Goal: Use online tool/utility: Utilize a website feature to perform a specific function

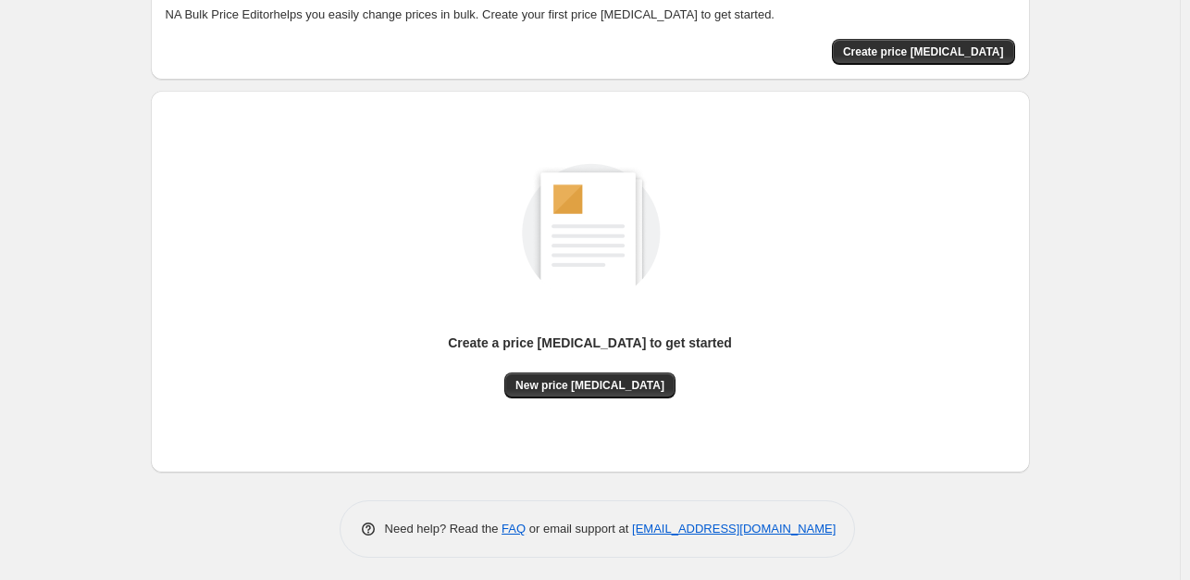
scroll to position [114, 0]
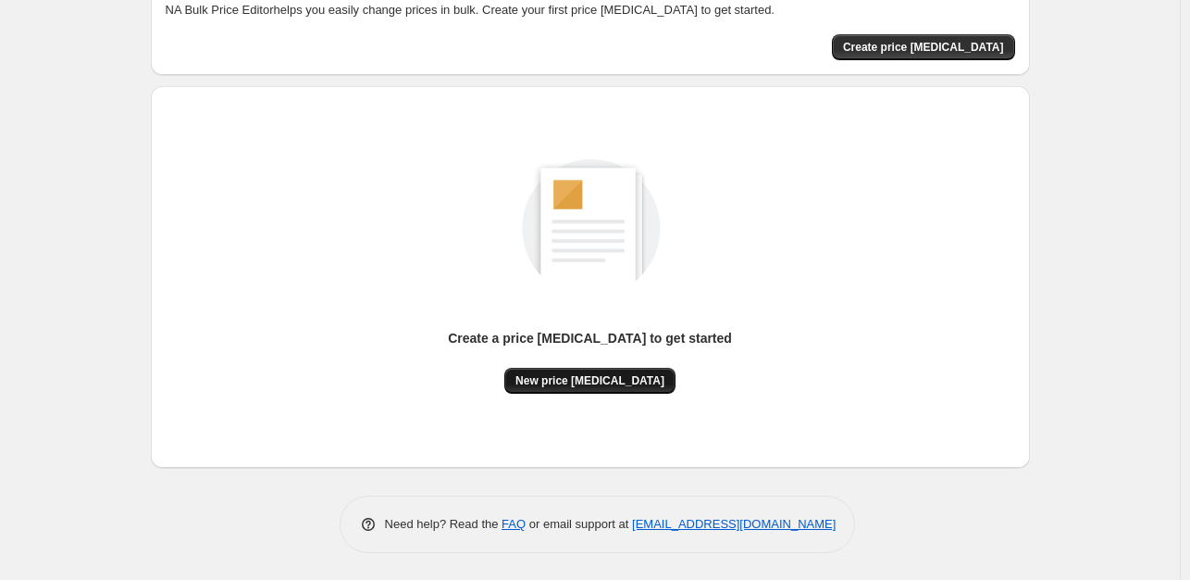
click at [570, 373] on span "New price [MEDICAL_DATA]" at bounding box center [590, 380] width 149 height 15
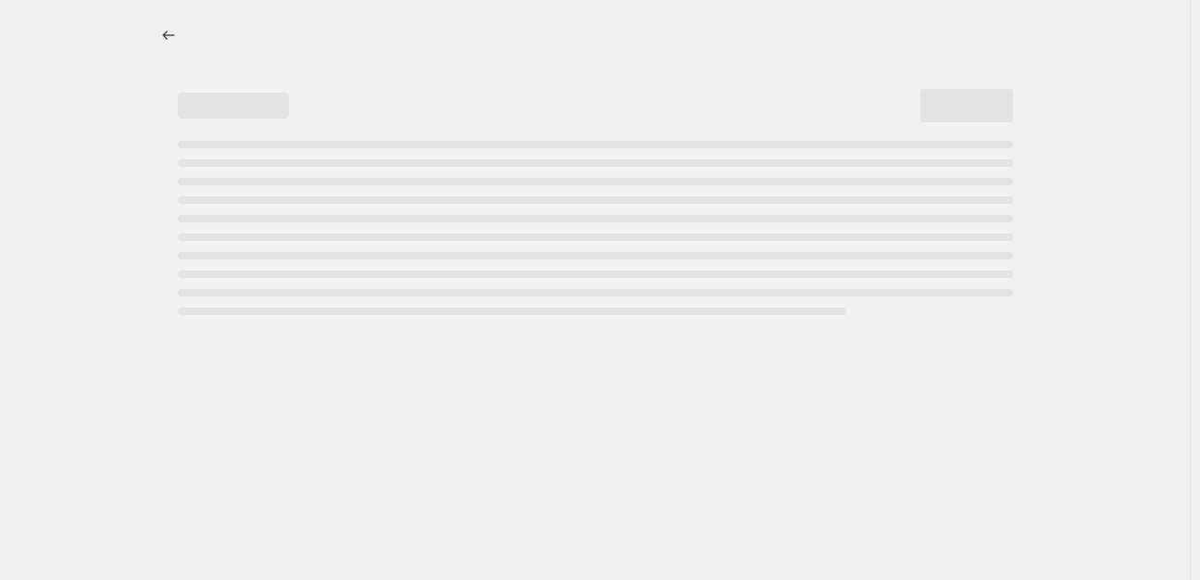
select select "percentage"
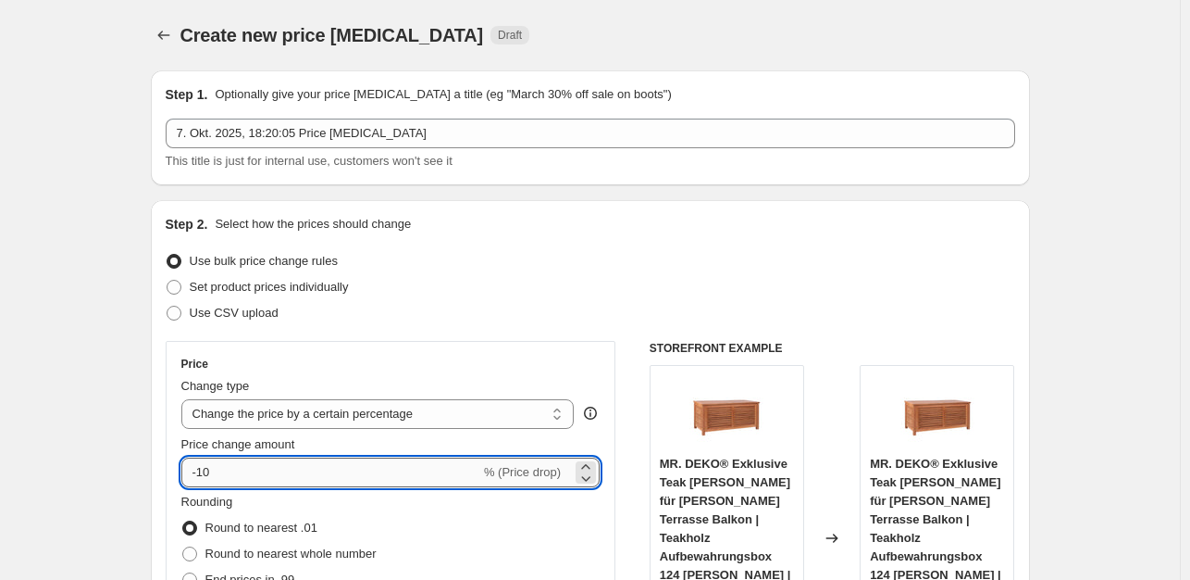
click at [270, 472] on input "-10" at bounding box center [330, 472] width 299 height 30
type input "-1"
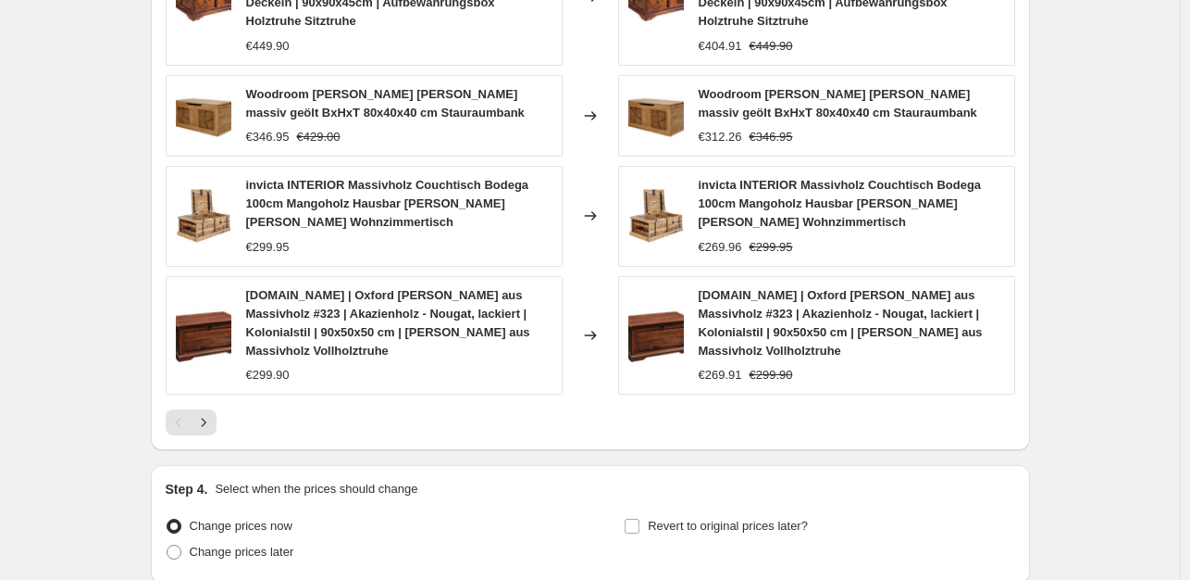
scroll to position [1411, 0]
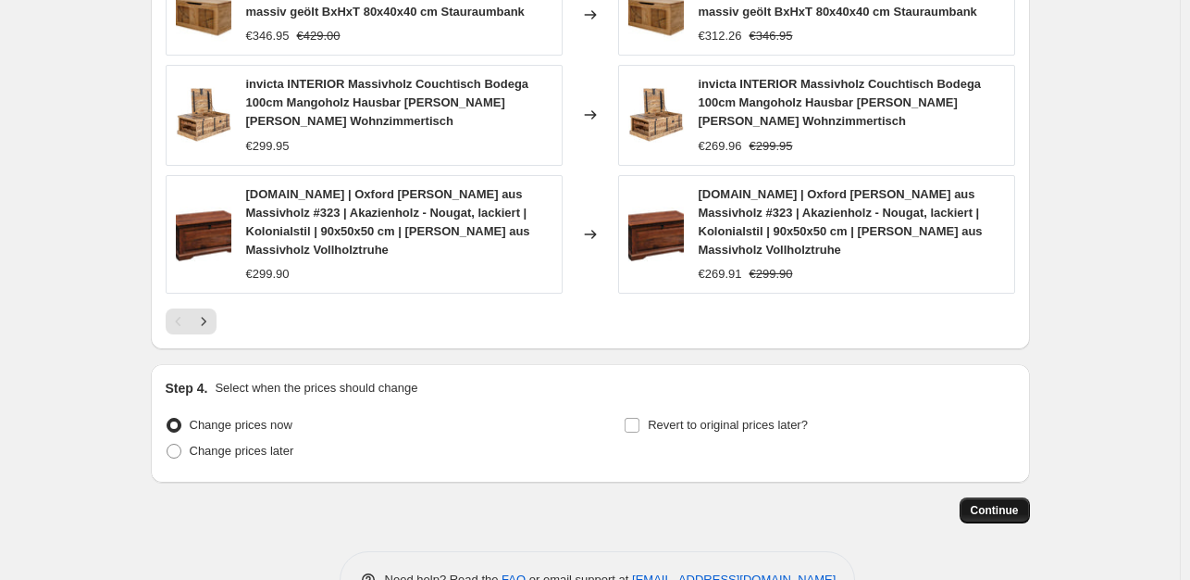
type input "-35"
click at [1014, 503] on span "Continue" at bounding box center [995, 510] width 48 height 15
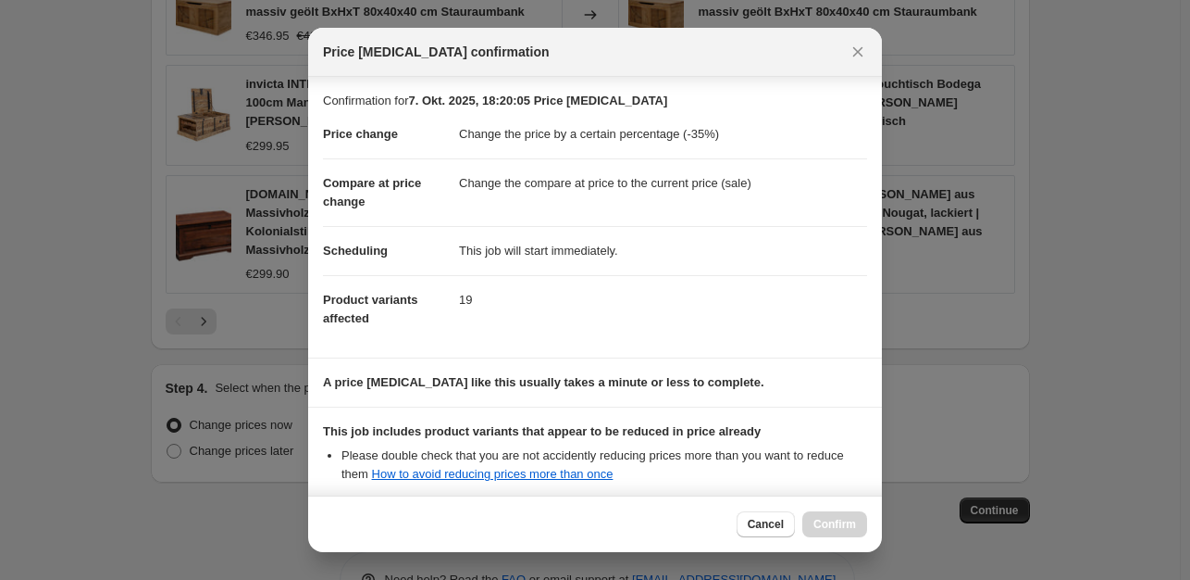
scroll to position [198, 0]
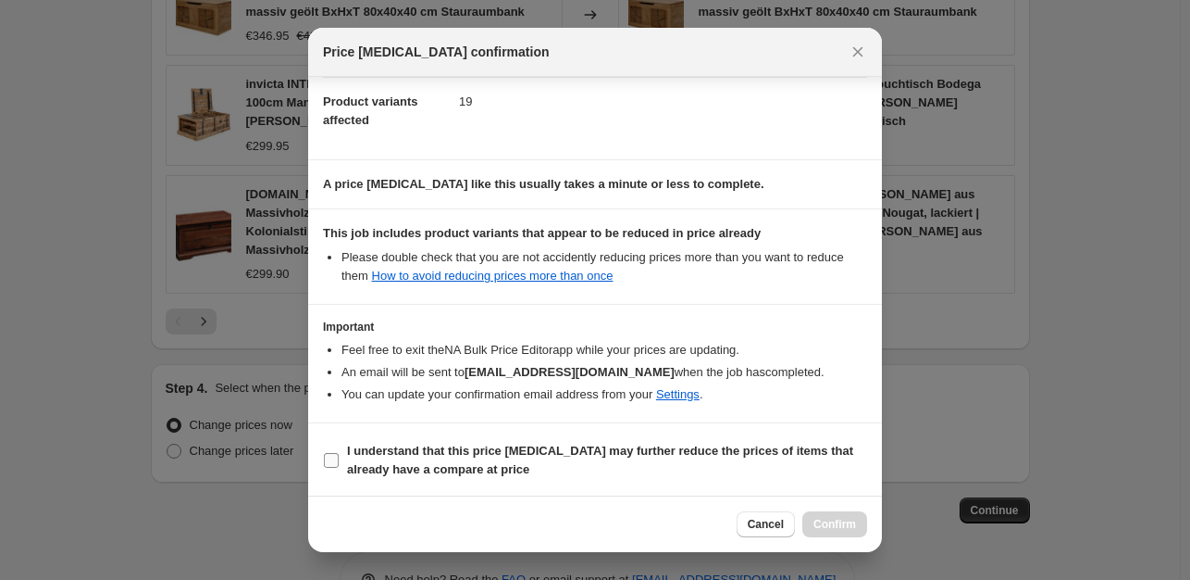
click at [341, 460] on label "I understand that this price [MEDICAL_DATA] may further reduce the prices of it…" at bounding box center [595, 460] width 544 height 44
click at [339, 460] on input "I understand that this price [MEDICAL_DATA] may further reduce the prices of it…" at bounding box center [331, 460] width 15 height 15
checkbox input "true"
click at [842, 520] on span "Confirm" at bounding box center [835, 524] width 43 height 15
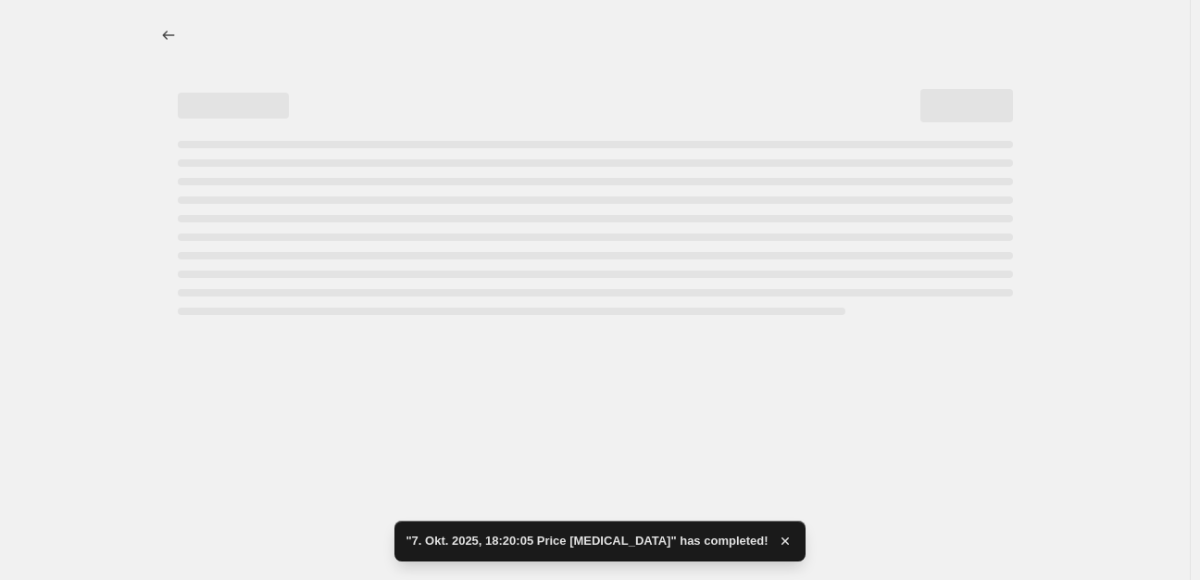
select select "percentage"
